Goal: Information Seeking & Learning: Learn about a topic

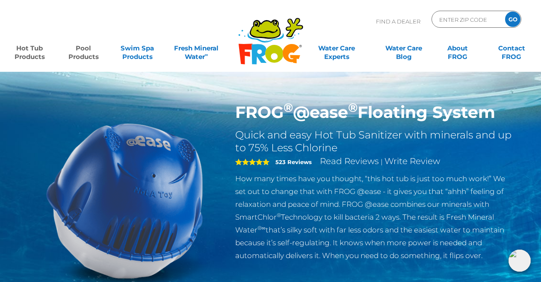
click at [81, 54] on link "Pool Products" at bounding box center [83, 48] width 42 height 17
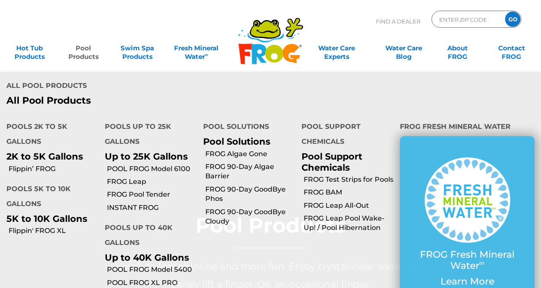
click at [85, 48] on link "Pool Products" at bounding box center [83, 48] width 42 height 17
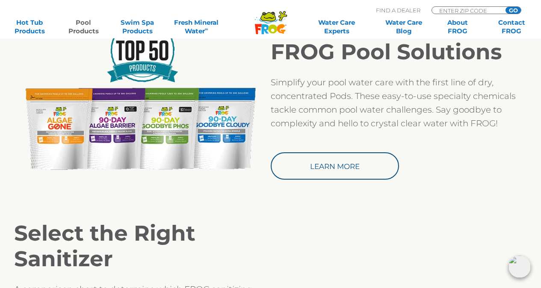
scroll to position [752, 0]
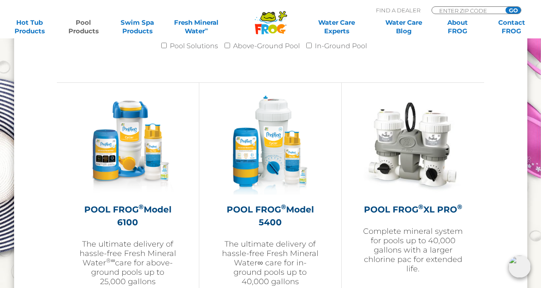
drag, startPoint x: 544, startPoint y: 19, endPoint x: 547, endPoint y: 134, distance: 115.0
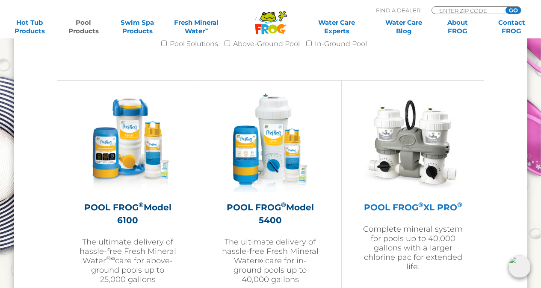
click at [393, 125] on img at bounding box center [412, 143] width 99 height 99
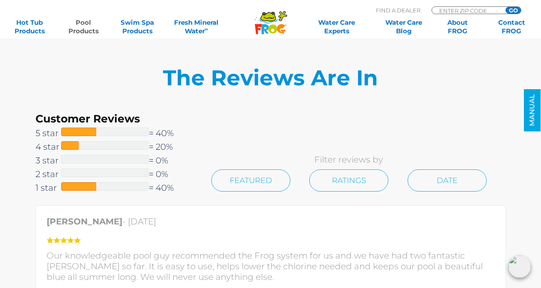
scroll to position [1931, 0]
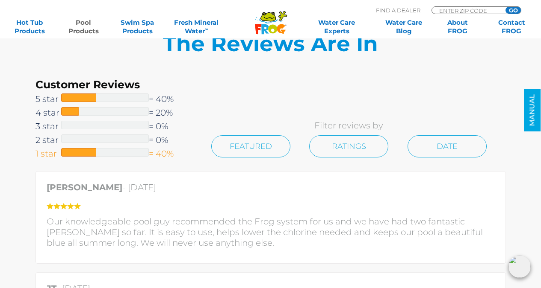
click at [78, 151] on span at bounding box center [78, 152] width 35 height 9
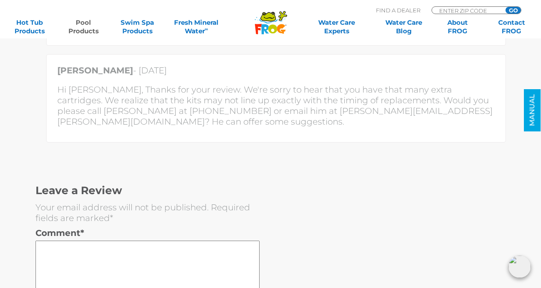
scroll to position [2470, 0]
